Goal: Check status: Check status

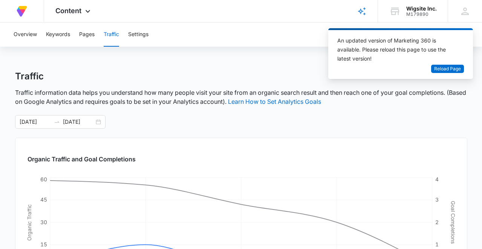
click at [448, 69] on span "Reload Page" at bounding box center [447, 69] width 27 height 7
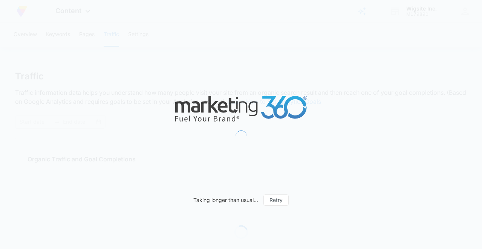
type input "[DATE]"
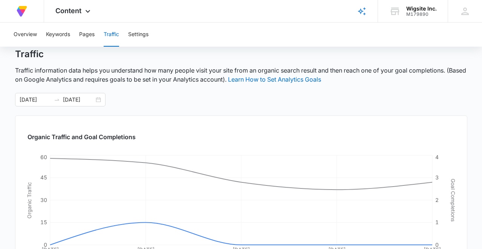
scroll to position [26, 0]
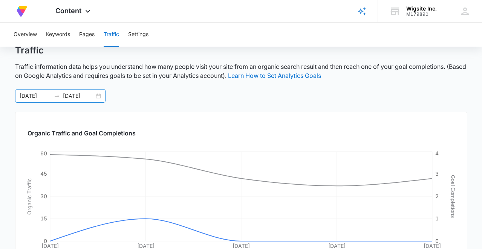
click at [83, 98] on input "[DATE]" at bounding box center [78, 96] width 31 height 8
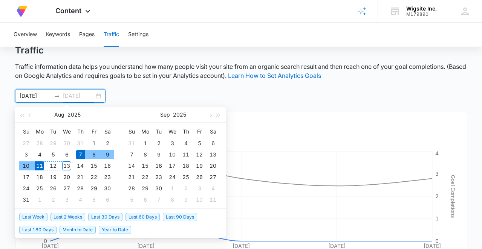
type input "[DATE]"
click at [69, 162] on div "13" at bounding box center [66, 166] width 9 height 9
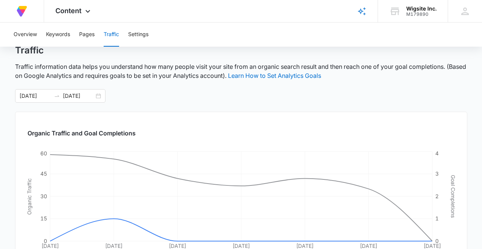
click at [321, 128] on div "Organic Traffic and Goal Completions [DATE] [DATE] [DATE] Aug [DATE] Aug [DATE]…" at bounding box center [241, 194] width 452 height 164
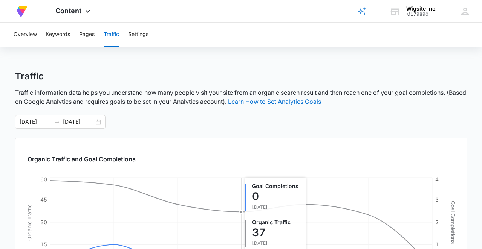
scroll to position [0, 0]
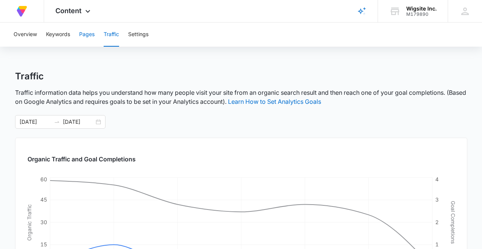
click at [87, 36] on button "Pages" at bounding box center [86, 35] width 15 height 24
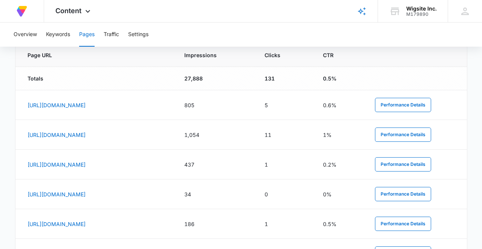
scroll to position [88, 0]
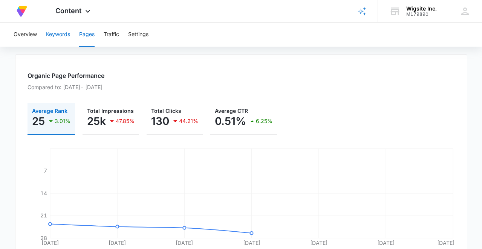
click at [63, 34] on button "Keywords" at bounding box center [58, 35] width 24 height 24
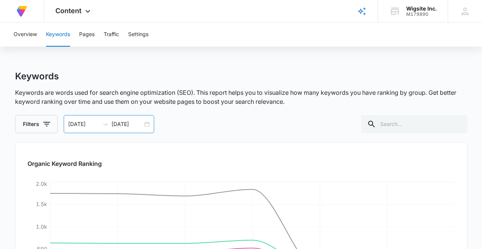
click at [78, 125] on input "[DATE]" at bounding box center [83, 124] width 31 height 8
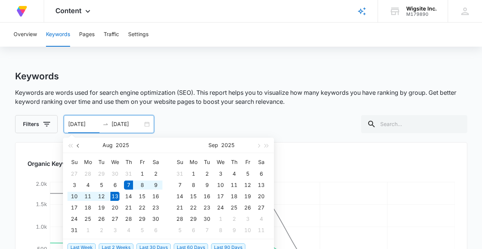
click at [78, 145] on span "button" at bounding box center [79, 146] width 4 height 4
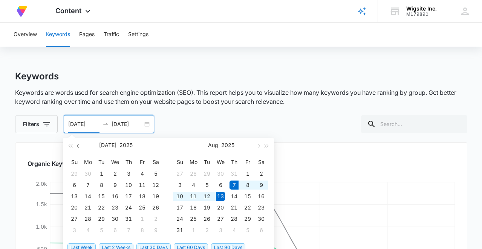
click at [78, 145] on span "button" at bounding box center [79, 146] width 4 height 4
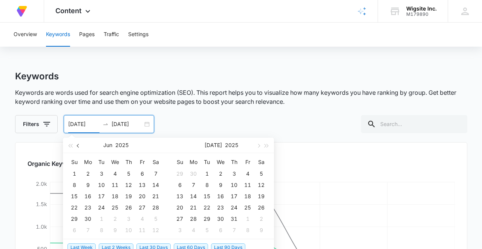
click at [78, 145] on span "button" at bounding box center [79, 146] width 4 height 4
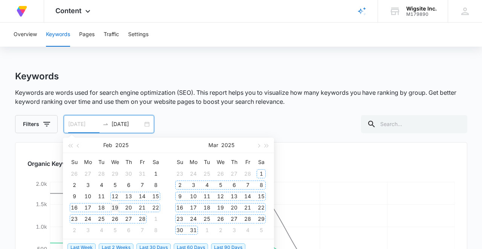
type input "[DATE]"
click at [114, 208] on div "19" at bounding box center [114, 207] width 9 height 9
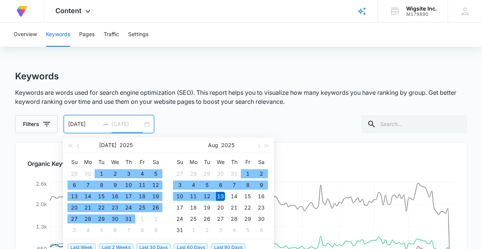
type input "[DATE]"
click at [223, 196] on div "13" at bounding box center [220, 196] width 9 height 9
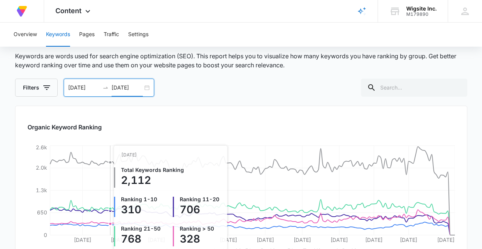
scroll to position [21, 0]
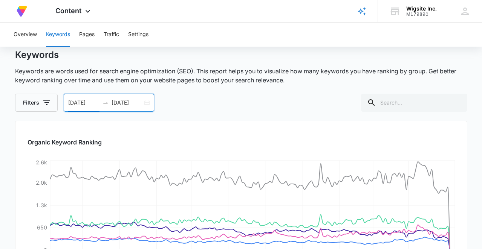
click at [95, 104] on input "[DATE]" at bounding box center [83, 103] width 31 height 8
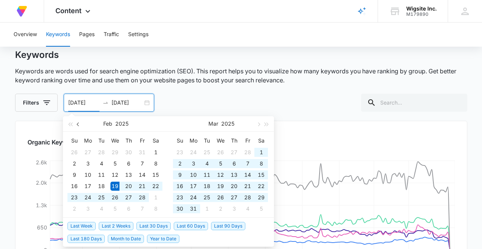
click at [78, 124] on span "button" at bounding box center [79, 124] width 4 height 4
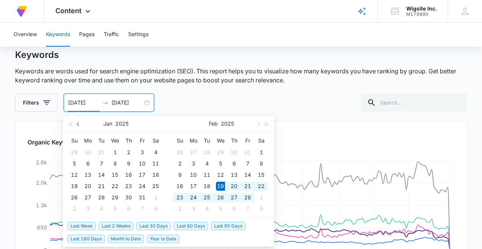
click at [78, 124] on span "button" at bounding box center [79, 124] width 4 height 4
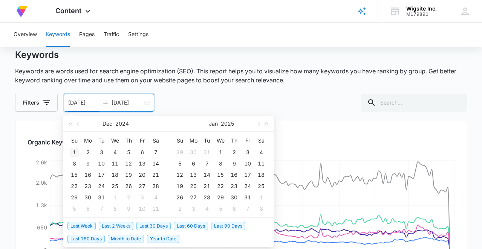
type input "[DATE]"
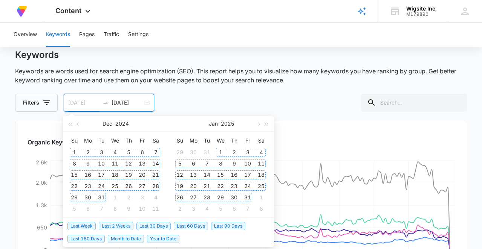
click at [76, 150] on div "1" at bounding box center [74, 152] width 9 height 9
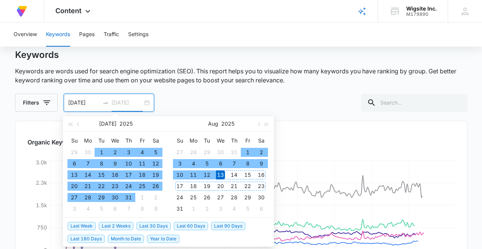
type input "[DATE]"
click at [222, 175] on div "13" at bounding box center [220, 175] width 9 height 9
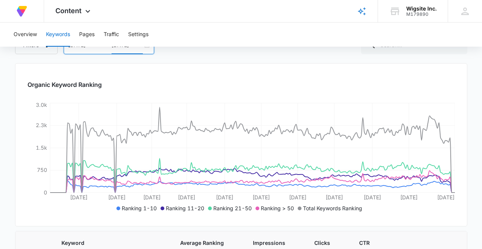
scroll to position [44, 0]
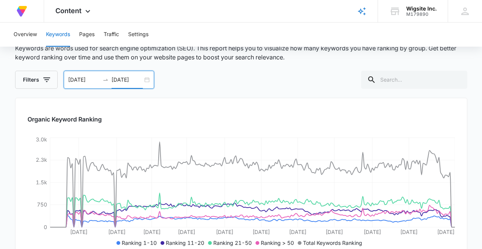
click at [90, 81] on input "[DATE]" at bounding box center [83, 80] width 31 height 8
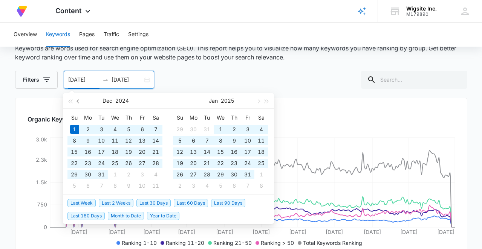
click at [77, 102] on button "button" at bounding box center [78, 100] width 8 height 15
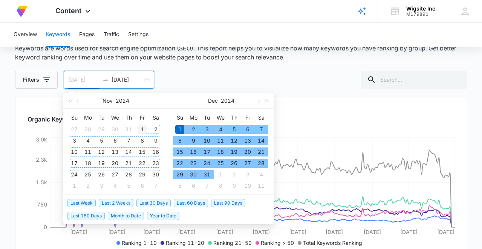
type input "[DATE]"
click at [142, 129] on div "1" at bounding box center [142, 129] width 9 height 9
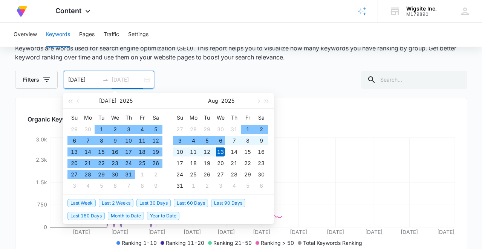
type input "[DATE]"
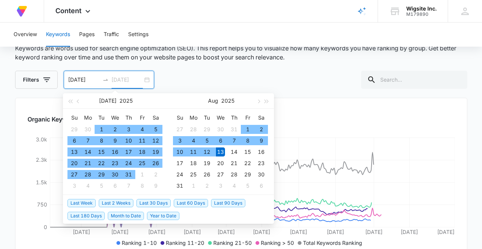
click at [222, 154] on div "13" at bounding box center [220, 152] width 9 height 9
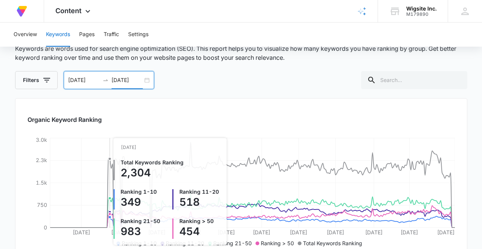
scroll to position [44, 0]
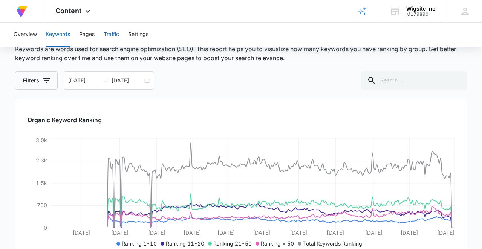
click at [117, 34] on button "Traffic" at bounding box center [111, 35] width 15 height 24
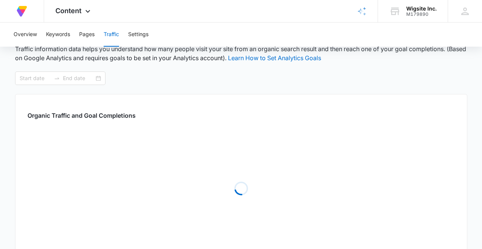
type input "[DATE]"
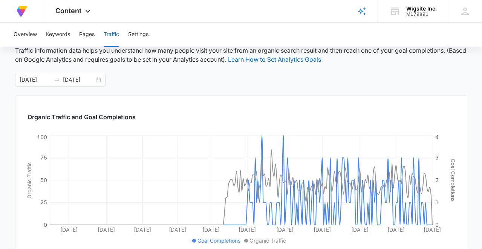
scroll to position [42, 0]
click at [87, 36] on button "Pages" at bounding box center [86, 35] width 15 height 24
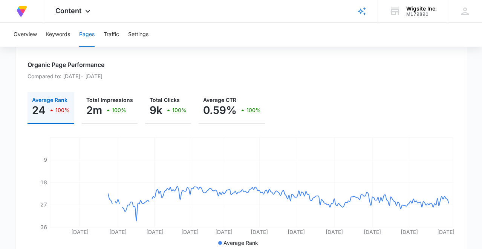
scroll to position [64, 0]
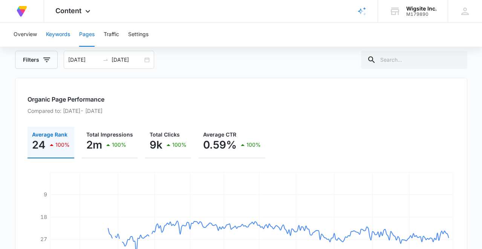
click at [55, 37] on button "Keywords" at bounding box center [58, 35] width 24 height 24
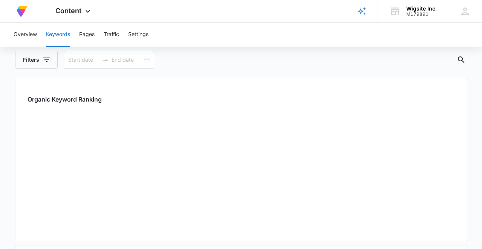
type input "[DATE]"
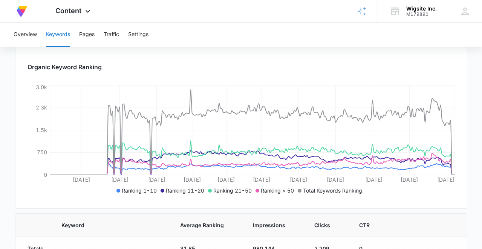
scroll to position [72, 0]
